Goal: Transaction & Acquisition: Purchase product/service

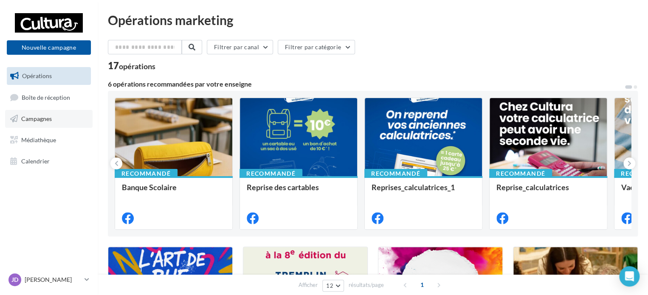
click at [42, 119] on span "Campagnes" at bounding box center [36, 118] width 31 height 7
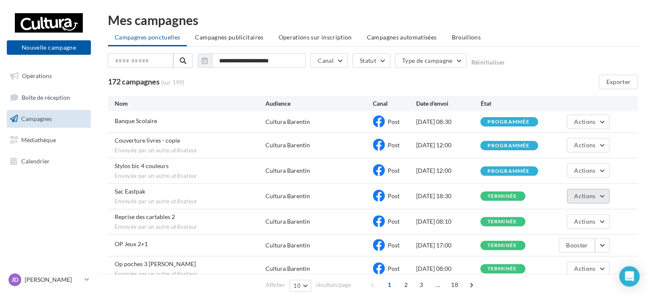
click at [604, 194] on button "Actions" at bounding box center [588, 196] width 42 height 14
click at [586, 196] on span "Actions" at bounding box center [584, 195] width 21 height 7
click at [623, 197] on div "Sac Eastpak Envoyée par un autre utilisateur Cultura Barentin Post [DATE] 18:30…" at bounding box center [373, 196] width 530 height 25
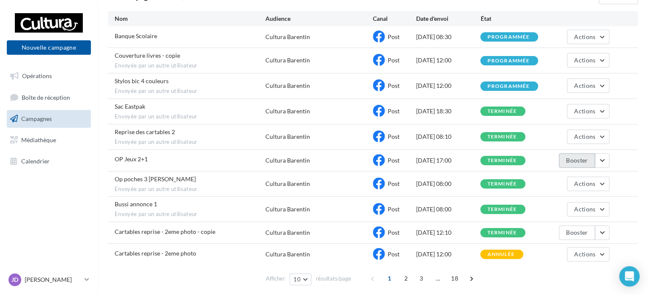
scroll to position [113, 0]
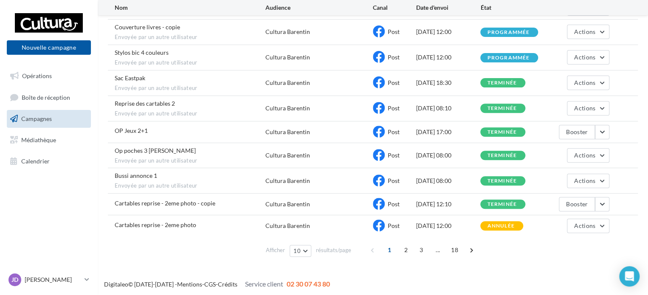
click at [627, 176] on div "Bussi annonce 1 Envoyée par un autre utilisateur Cultura Barentin Post 01/08/20…" at bounding box center [373, 180] width 530 height 25
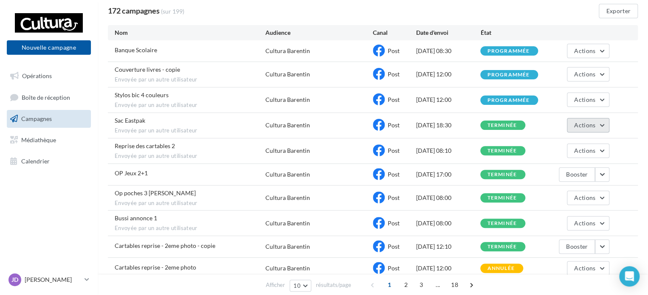
drag, startPoint x: 603, startPoint y: 124, endPoint x: 607, endPoint y: 122, distance: 4.6
click at [603, 124] on button "Actions" at bounding box center [588, 125] width 42 height 14
click at [620, 105] on div "Stylos bic 4 couleurs Envoyée par un autre utilisateur Cultura Barentin Post 19…" at bounding box center [373, 99] width 530 height 25
click at [600, 99] on button "Actions" at bounding box center [588, 100] width 42 height 14
click at [622, 95] on div "Stylos bic 4 couleurs Envoyée par un autre utilisateur Cultura Barentin Post 19…" at bounding box center [373, 99] width 530 height 25
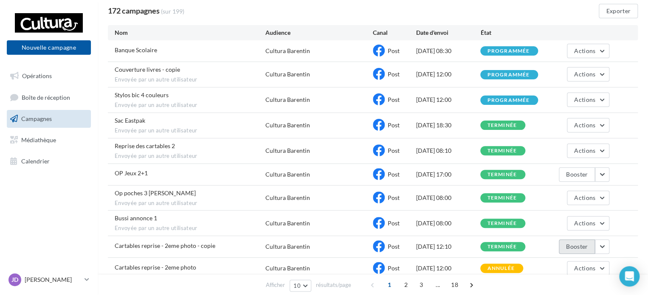
click at [581, 248] on button "Booster" at bounding box center [577, 247] width 36 height 14
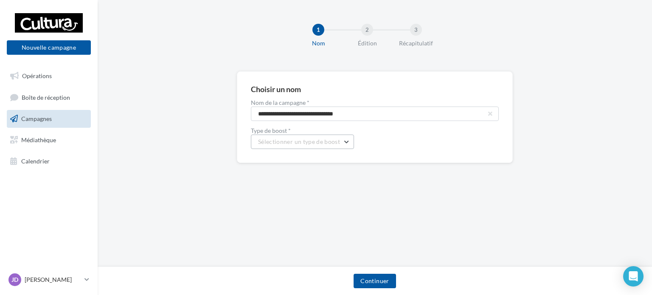
click at [350, 139] on button "Sélectionner un type de boost" at bounding box center [302, 142] width 103 height 14
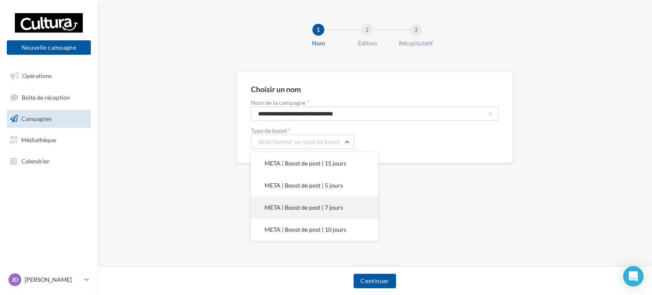
click at [341, 209] on span "META | Boost de post | 7 jours" at bounding box center [304, 207] width 79 height 7
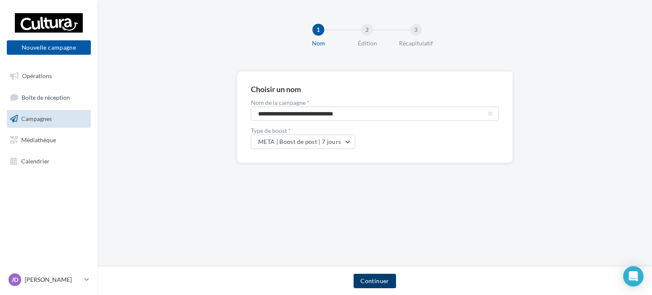
click at [375, 286] on button "Continuer" at bounding box center [375, 281] width 42 height 14
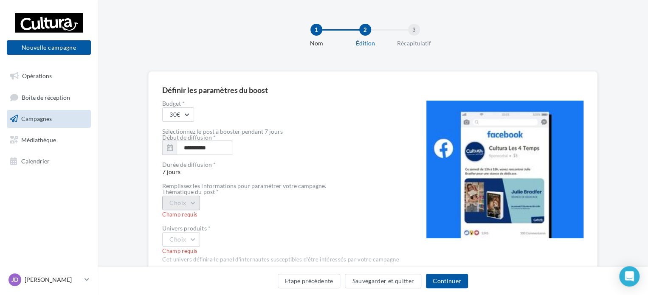
click at [195, 202] on button "Choix" at bounding box center [181, 203] width 38 height 14
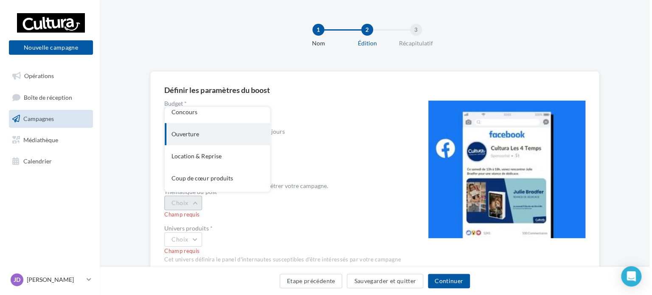
scroll to position [92, 0]
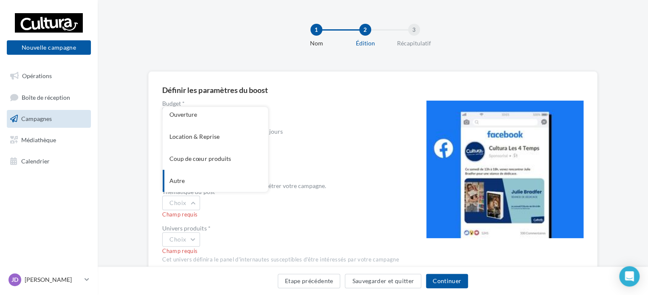
click at [296, 216] on div "Champ requis" at bounding box center [280, 215] width 237 height 8
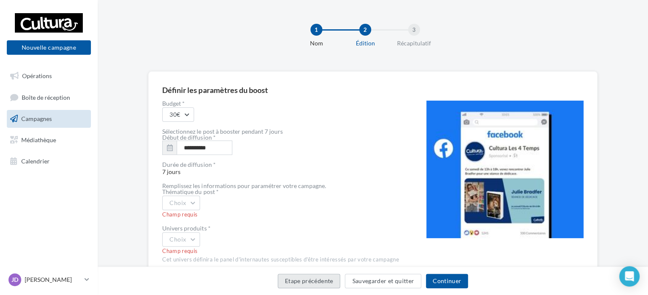
click at [322, 283] on button "Etape précédente" at bounding box center [309, 281] width 63 height 14
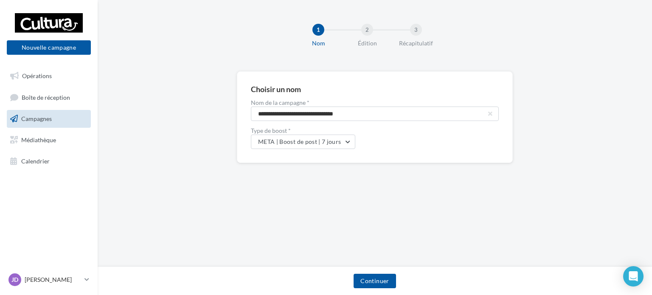
click at [54, 123] on link "Campagnes" at bounding box center [48, 119] width 87 height 18
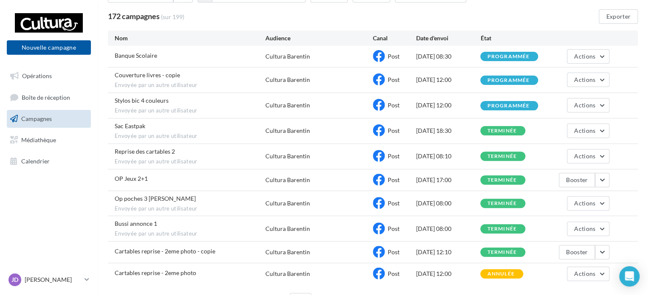
scroll to position [85, 0]
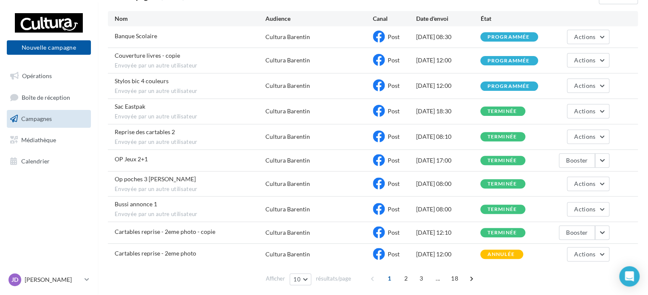
drag, startPoint x: 160, startPoint y: 230, endPoint x: 238, endPoint y: 230, distance: 78.1
click at [160, 230] on span "Cartables reprise - 2eme photo - copie" at bounding box center [165, 231] width 101 height 7
click at [603, 230] on button "button" at bounding box center [602, 233] width 14 height 14
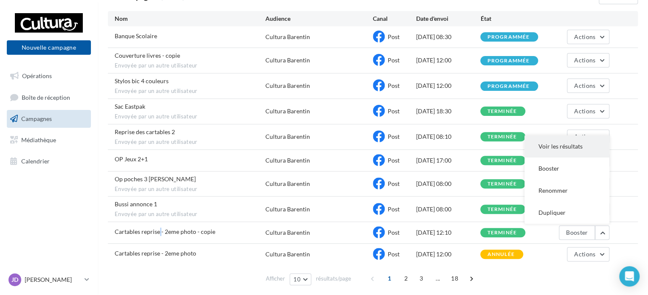
click at [556, 144] on button "Voir les résultats" at bounding box center [567, 146] width 85 height 22
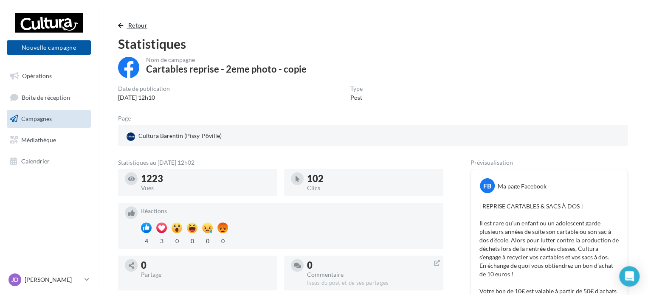
click at [128, 28] on span "Retour" at bounding box center [137, 25] width 19 height 7
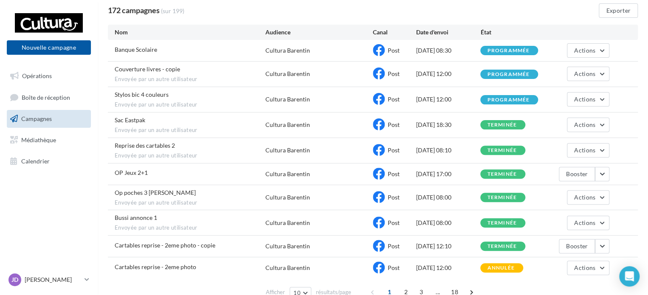
scroll to position [85, 0]
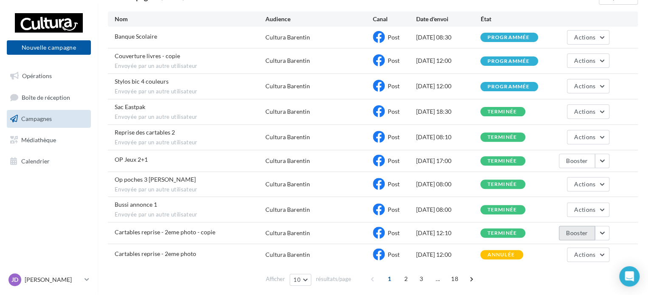
click at [579, 232] on button "Booster" at bounding box center [577, 233] width 36 height 14
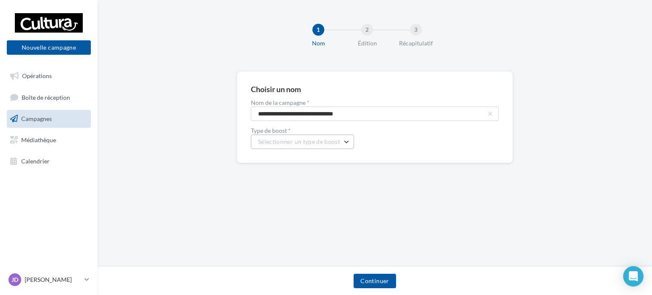
click at [349, 140] on button "Sélectionner un type de boost" at bounding box center [302, 142] width 103 height 14
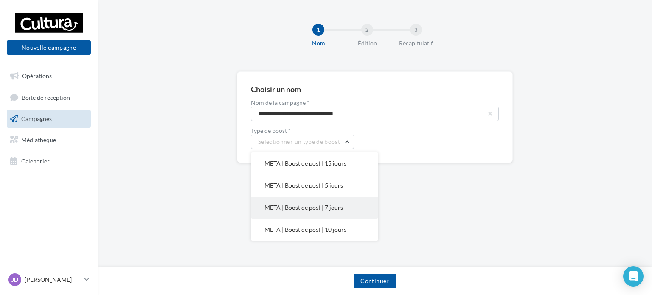
click at [338, 204] on span "META | Boost de post | 7 jours" at bounding box center [304, 207] width 79 height 7
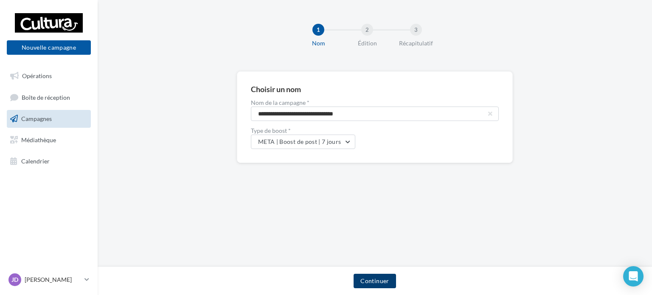
click at [378, 284] on button "Continuer" at bounding box center [375, 281] width 42 height 14
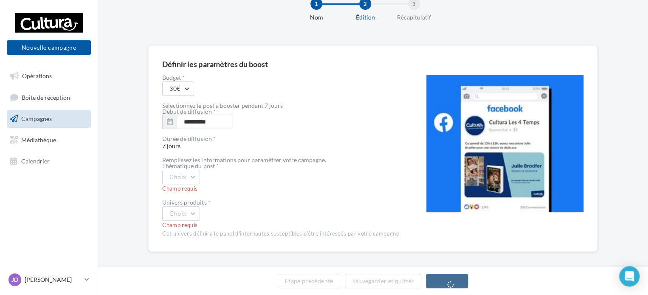
scroll to position [32, 0]
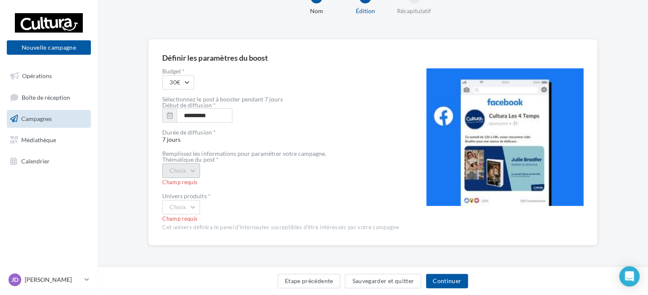
click at [199, 171] on button "Choix" at bounding box center [181, 171] width 38 height 14
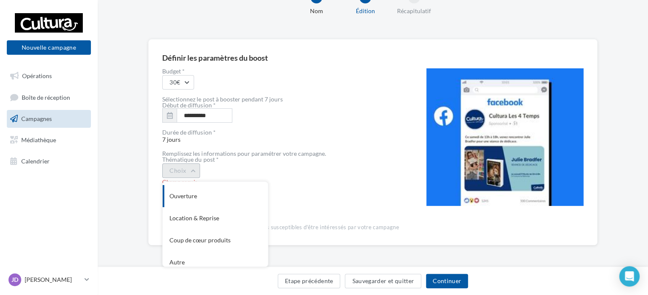
scroll to position [92, 0]
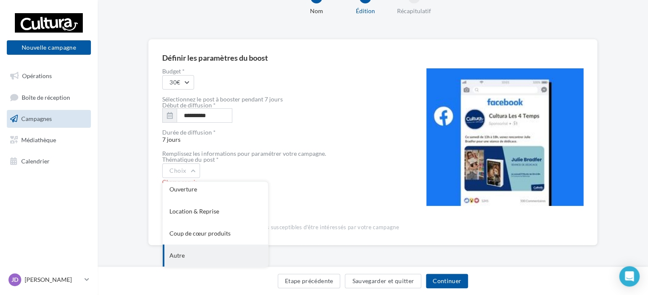
click at [204, 256] on div "Autre" at bounding box center [215, 256] width 105 height 22
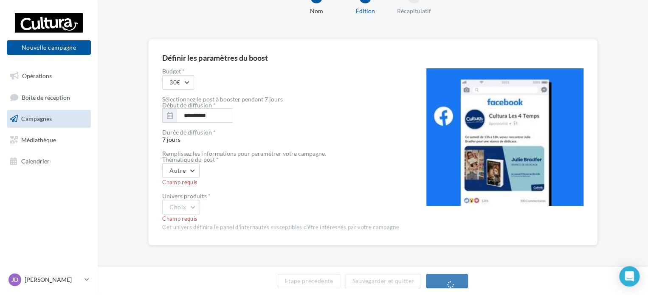
drag, startPoint x: 250, startPoint y: 191, endPoint x: 221, endPoint y: 196, distance: 29.7
click at [248, 192] on div "**********" at bounding box center [280, 149] width 237 height 163
click at [197, 205] on button "Choix" at bounding box center [181, 207] width 38 height 14
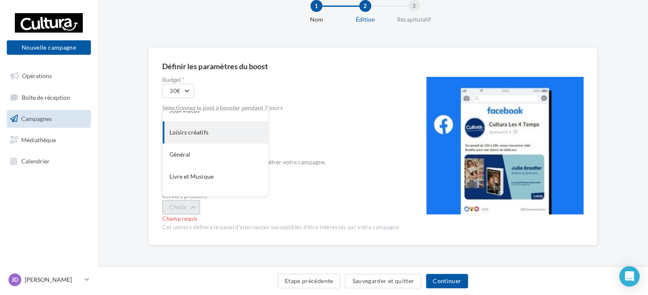
scroll to position [70, 0]
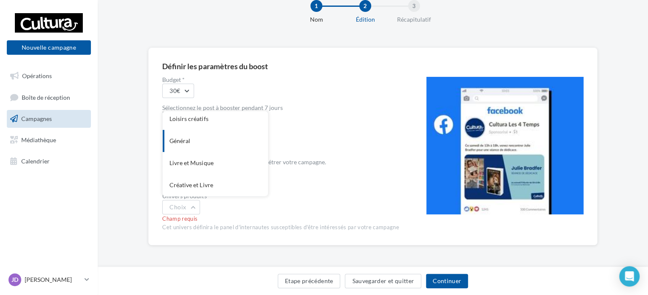
click at [210, 142] on div "Général" at bounding box center [215, 141] width 105 height 22
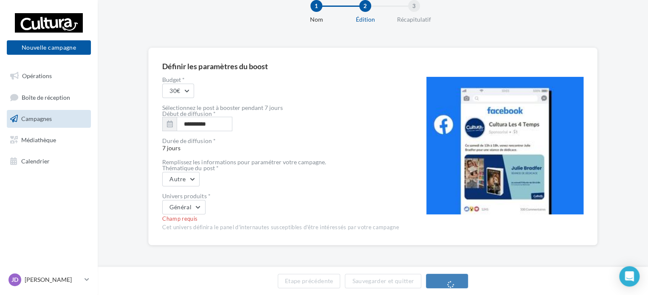
drag, startPoint x: 290, startPoint y: 185, endPoint x: 378, endPoint y: 234, distance: 101.4
click at [290, 185] on div "Autre" at bounding box center [280, 179] width 237 height 14
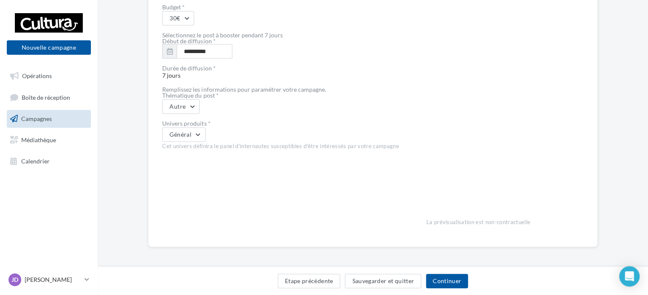
scroll to position [98, 0]
click at [460, 278] on button "Continuer" at bounding box center [447, 281] width 42 height 14
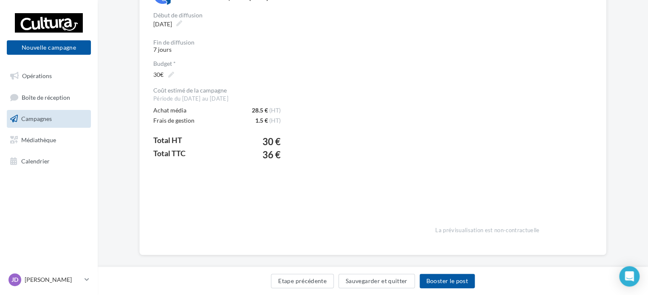
scroll to position [186, 0]
click at [455, 280] on button "Booster le post" at bounding box center [447, 281] width 55 height 14
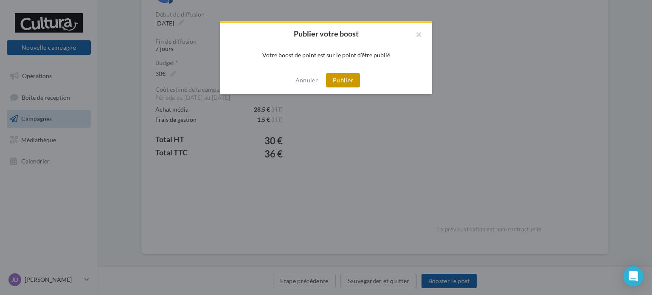
click at [352, 81] on button "Publier" at bounding box center [343, 80] width 34 height 14
